Goal: Information Seeking & Learning: Learn about a topic

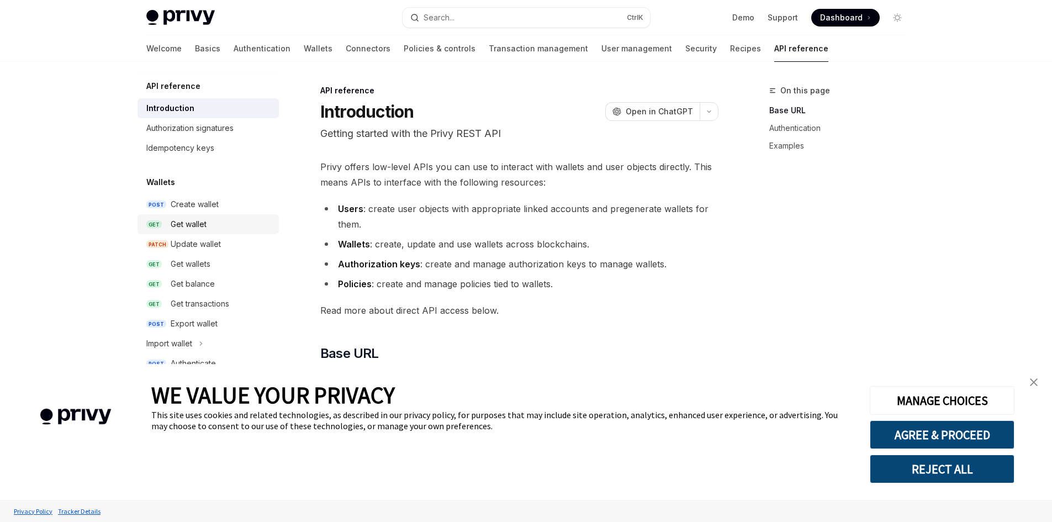
type textarea "*"
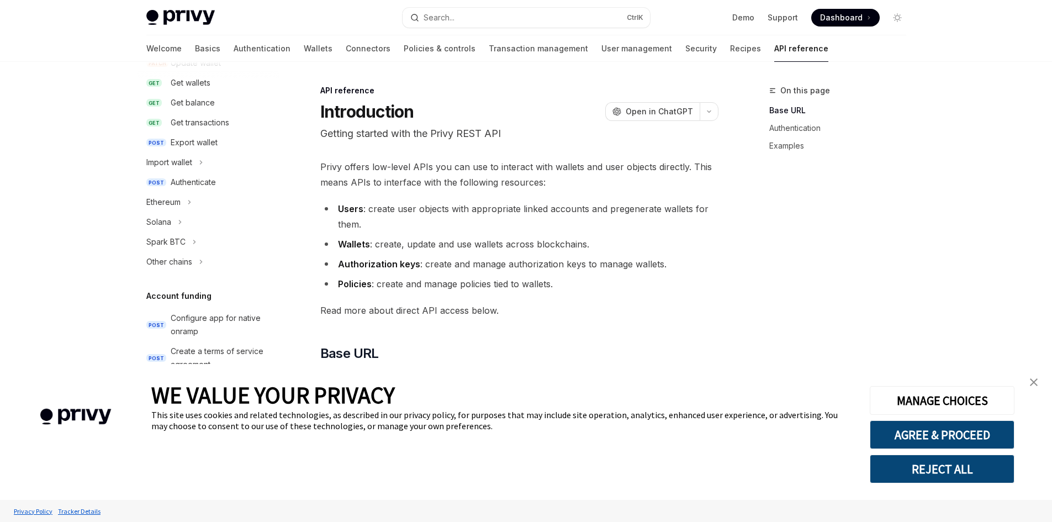
scroll to position [184, 0]
click at [1032, 384] on img "close banner" at bounding box center [1033, 382] width 8 height 8
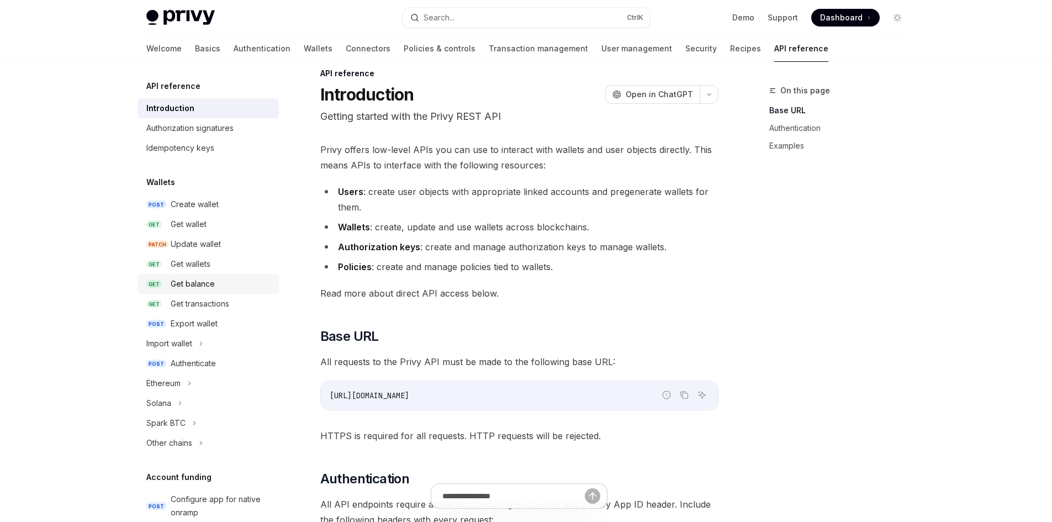
scroll to position [0, 0]
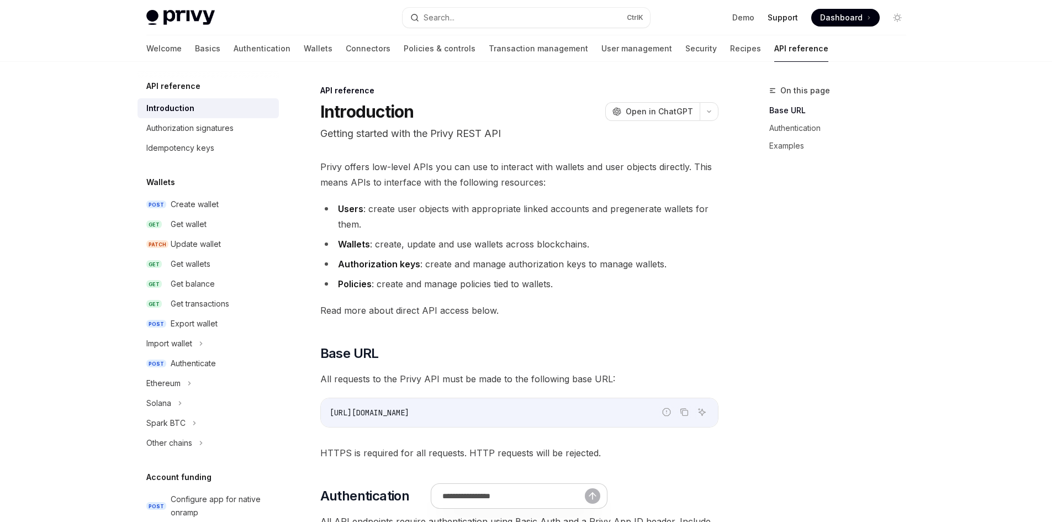
click at [789, 17] on link "Support" at bounding box center [782, 17] width 30 height 11
click at [497, 315] on span "Read more about direct API access below." at bounding box center [519, 309] width 398 height 15
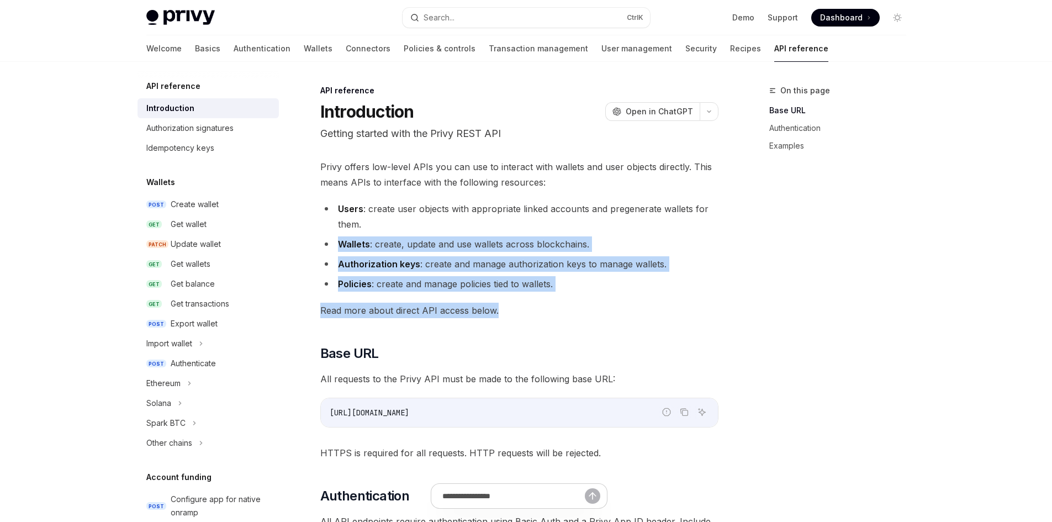
drag, startPoint x: 498, startPoint y: 310, endPoint x: 444, endPoint y: 229, distance: 97.8
click at [529, 303] on span "Read more about direct API access below." at bounding box center [519, 309] width 398 height 15
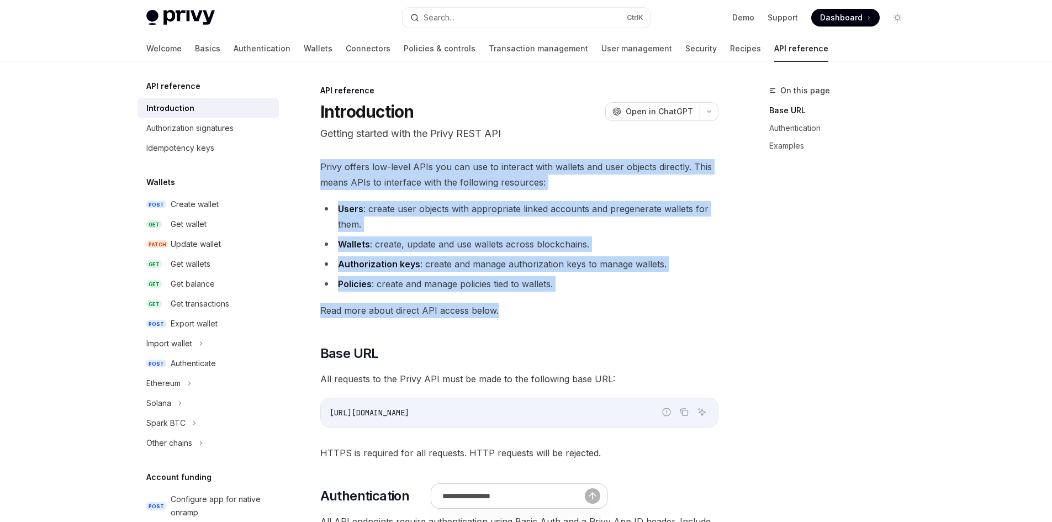
drag, startPoint x: 517, startPoint y: 312, endPoint x: 322, endPoint y: 167, distance: 243.4
click at [322, 167] on span "Privy offers low-level APIs you can use to interact with wallets and user objec…" at bounding box center [519, 174] width 398 height 31
drag, startPoint x: 322, startPoint y: 167, endPoint x: 581, endPoint y: 332, distance: 307.3
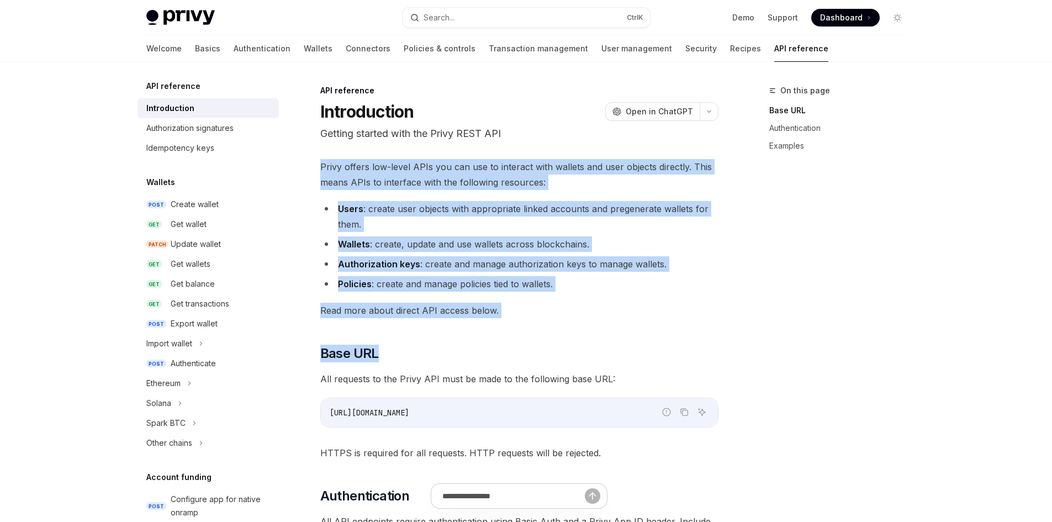
click at [566, 311] on span "Read more about direct API access below." at bounding box center [519, 309] width 398 height 15
drag, startPoint x: 532, startPoint y: 312, endPoint x: 318, endPoint y: 166, distance: 258.8
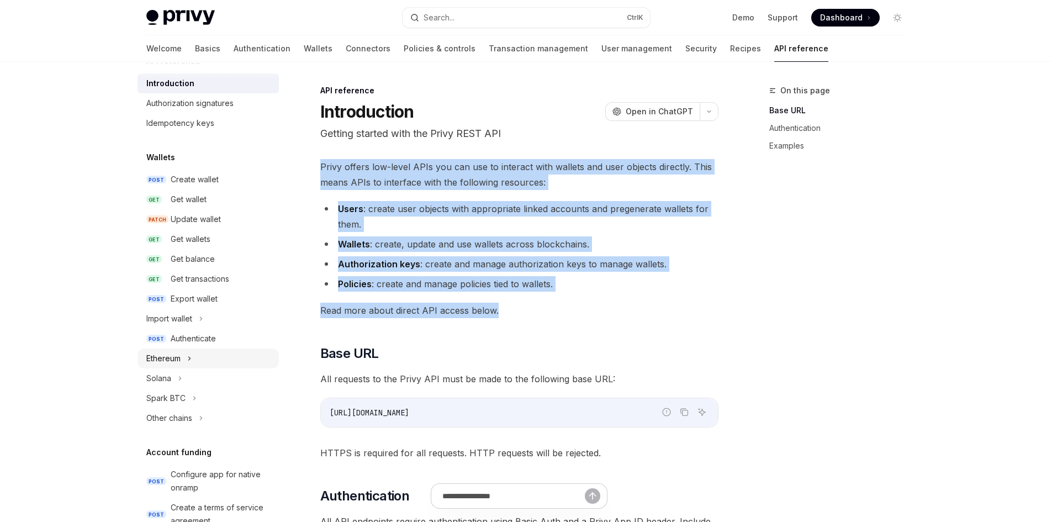
scroll to position [37, 0]
